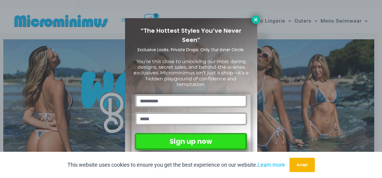
click at [254, 20] on icon at bounding box center [255, 19] width 5 height 5
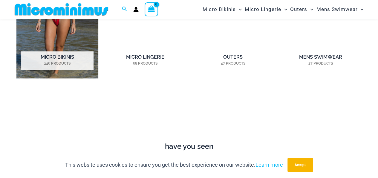
scroll to position [204, 0]
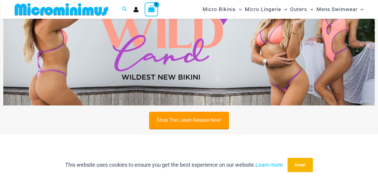
click at [163, 117] on link "Shop The Latest Release Now!" at bounding box center [189, 120] width 80 height 17
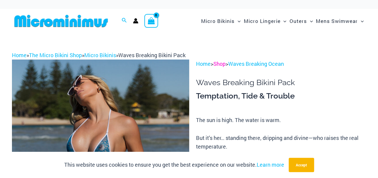
click at [222, 67] on link "Shop" at bounding box center [219, 63] width 12 height 7
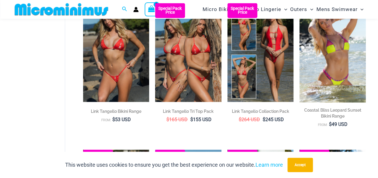
scroll to position [532, 0]
